Goal: Task Accomplishment & Management: Use online tool/utility

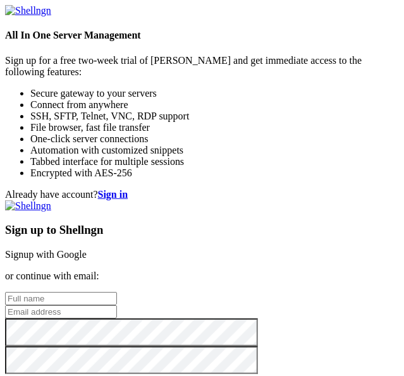
click at [117, 292] on input "text" at bounding box center [61, 298] width 112 height 13
type input "Tem Hoa"
click at [117, 305] on input "email" at bounding box center [61, 311] width 112 height 13
paste input "[EMAIL_ADDRESS][DOMAIN_NAME]"
type input "[EMAIL_ADDRESS][DOMAIN_NAME]"
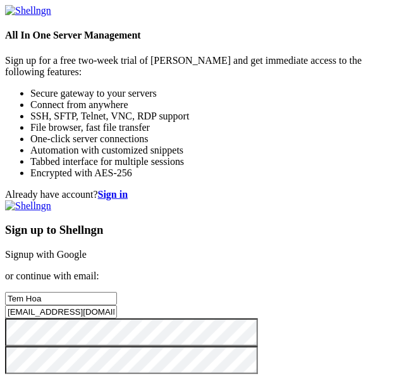
click at [78, 375] on span "I agree with the Terms and Conditions" at bounding box center [96, 380] width 152 height 11
click at [16, 375] on input "I agree with the Terms and Conditions" at bounding box center [12, 380] width 8 height 8
checkbox input "true"
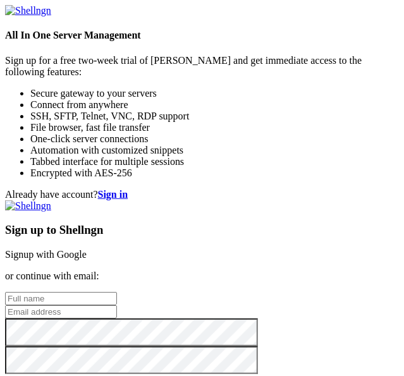
type input "[EMAIL_ADDRESS][DOMAIN_NAME]"
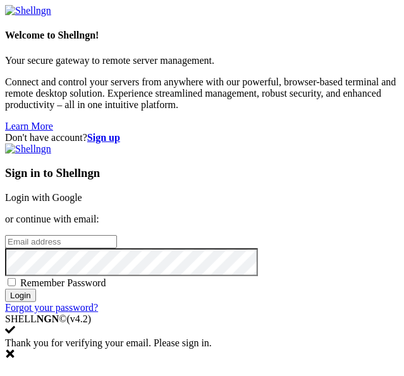
type input "[EMAIL_ADDRESS][DOMAIN_NAME]"
click at [78, 277] on span "Remember Password" at bounding box center [63, 282] width 86 height 11
click at [16, 278] on input "Remember Password" at bounding box center [12, 282] width 8 height 8
checkbox input "true"
click at [36, 301] on input "Login" at bounding box center [20, 295] width 31 height 13
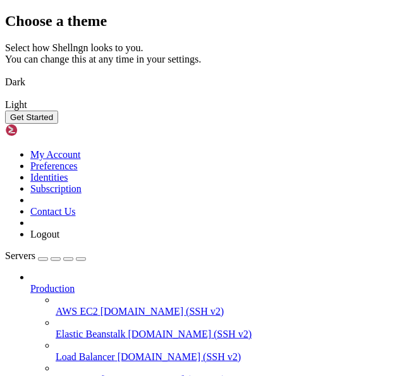
click at [5, 74] on img at bounding box center [5, 74] width 0 height 0
click at [58, 124] on button "Get Started" at bounding box center [31, 117] width 53 height 13
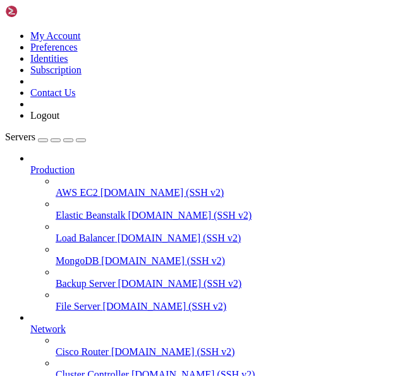
click at [111, 187] on span "demo.shellngn.com (SSH v2)" at bounding box center [162, 192] width 124 height 11
click at [95, 187] on link "AWS EC2 demo.shellngn.com (SSH v2)" at bounding box center [227, 192] width 343 height 11
click at [94, 187] on link "AWS EC2 demo.shellngn.com (SSH v2)" at bounding box center [227, 192] width 343 height 11
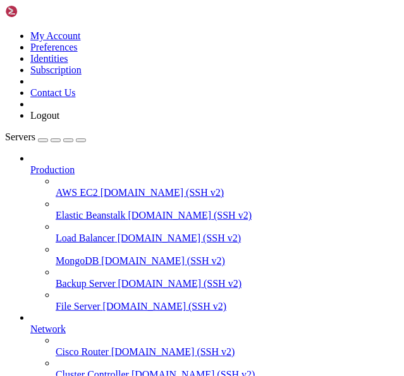
click at [105, 301] on span "demo.shellngn.com (SSH v2)" at bounding box center [165, 306] width 124 height 11
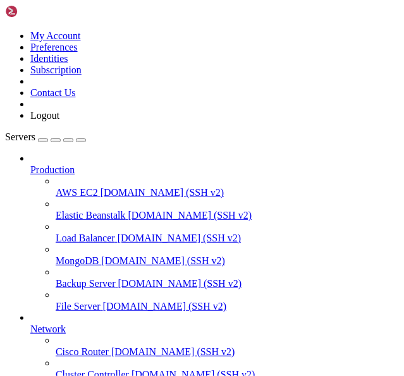
scroll to position [100, 0]
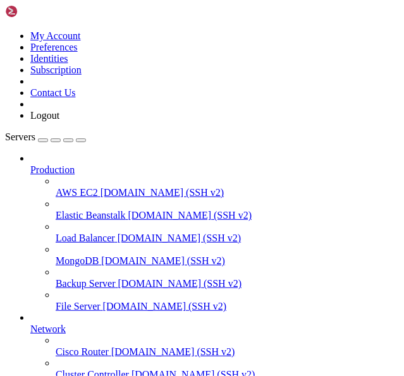
scroll to position [97, 0]
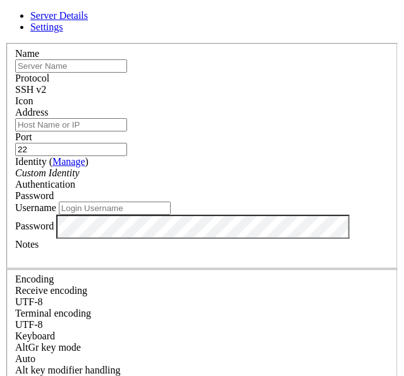
type input "[EMAIL_ADDRESS][DOMAIN_NAME]"
click at [234, 95] on div "SSH v2" at bounding box center [201, 89] width 373 height 11
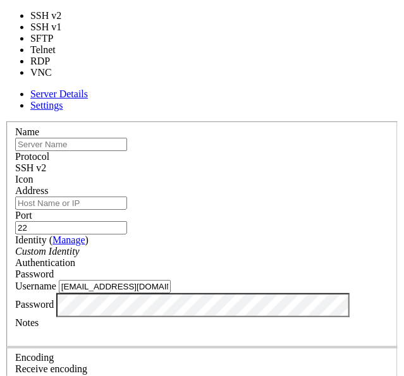
click at [233, 162] on div "SSH v2" at bounding box center [201, 167] width 373 height 11
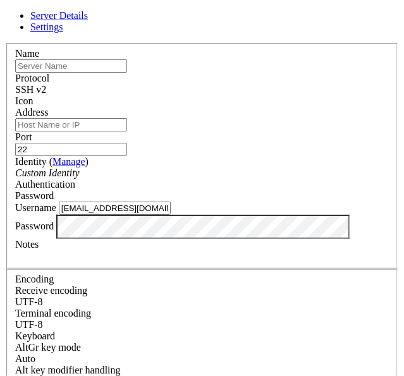
click at [127, 73] on input "text" at bounding box center [71, 65] width 112 height 13
type input "TemFarm"
click at [124, 131] on input "Address" at bounding box center [71, 124] width 112 height 13
paste input "ssh root@segfault.net"
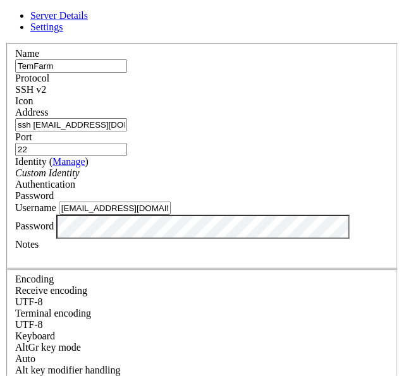
scroll to position [165, 0]
drag, startPoint x: 90, startPoint y: 63, endPoint x: 73, endPoint y: 63, distance: 16.4
click at [73, 118] on input "ssh root@segfault.net" at bounding box center [71, 124] width 112 height 13
type input "ssh @segfault.net"
drag, startPoint x: 203, startPoint y: 255, endPoint x: -1, endPoint y: 259, distance: 203.5
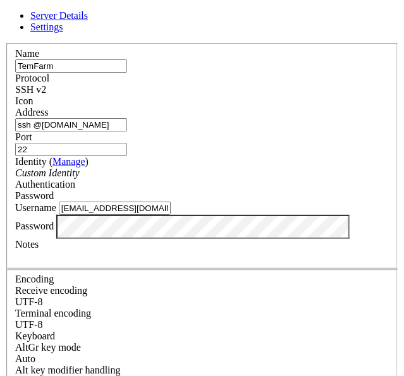
paste input "root"
type input "root"
drag, startPoint x: 115, startPoint y: 63, endPoint x: 82, endPoint y: 64, distance: 32.9
click at [82, 118] on input "ssh @segfault.net" at bounding box center [71, 124] width 112 height 13
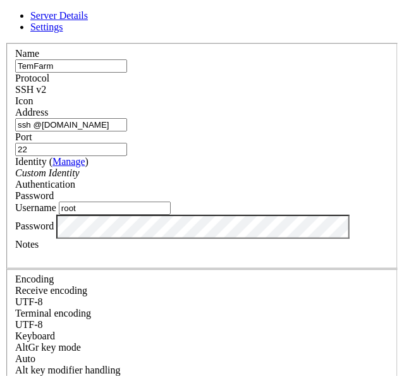
click at [21, 296] on div "Server Details Settings Name TemFarm Protocol SSH v2 Icon" at bounding box center [202, 271] width 394 height 522
drag, startPoint x: 82, startPoint y: 66, endPoint x: 8, endPoint y: 68, distance: 74.6
click at [8, 68] on div "Server Details Settings Name TemFarm Protocol SSH v2 Icon" at bounding box center [202, 271] width 394 height 522
type input "segfault.net"
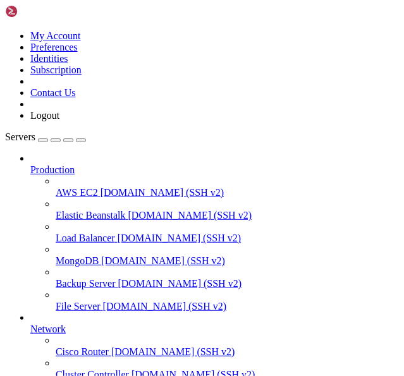
scroll to position [134, 0]
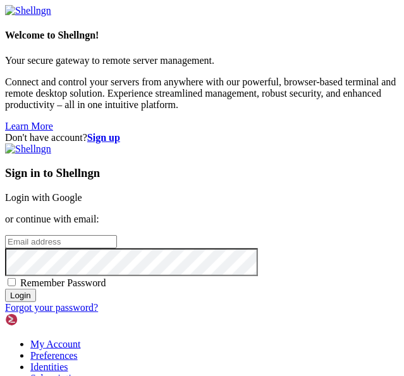
type input "[EMAIL_ADDRESS][DOMAIN_NAME]"
